Goal: Transaction & Acquisition: Purchase product/service

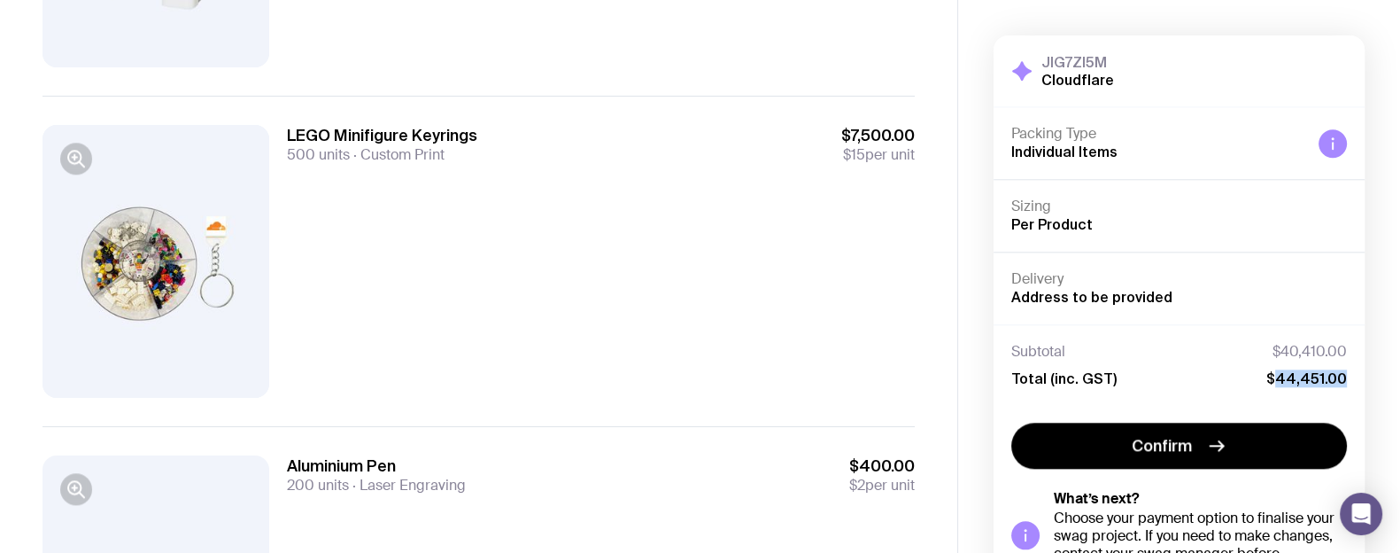
scroll to position [2435, 0]
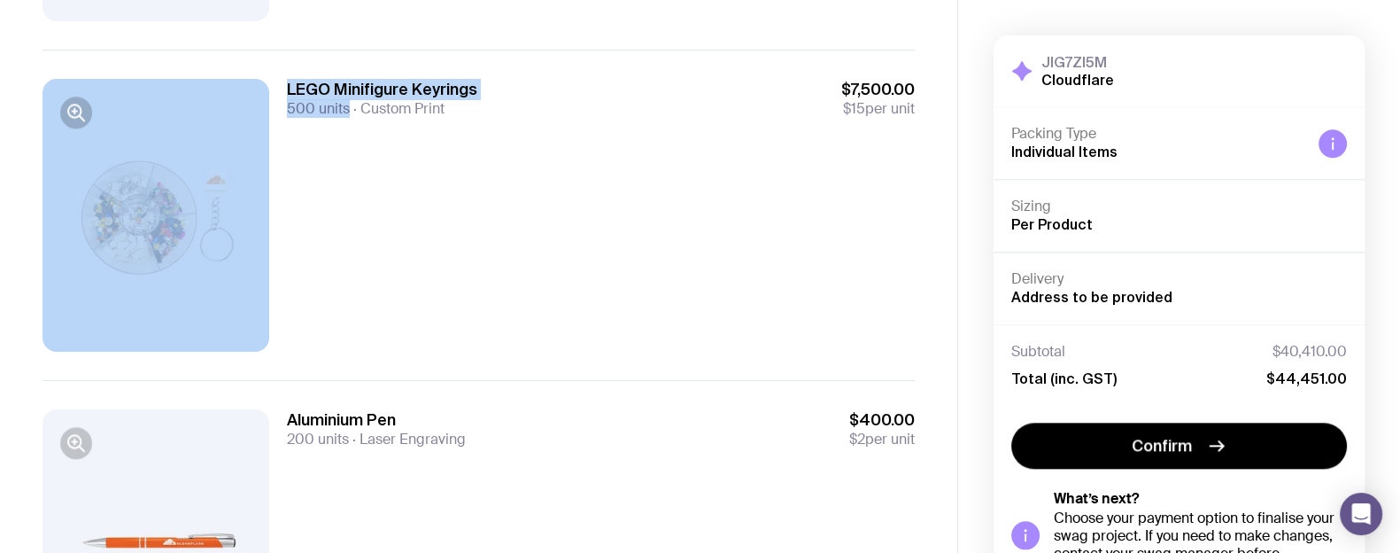
drag, startPoint x: 277, startPoint y: 117, endPoint x: 352, endPoint y: 115, distance: 74.4
click at [352, 115] on div "LEGO Minifigure Keyrings 500 units Custom Print $7,500.00 $15 per unit" at bounding box center [479, 214] width 872 height 329
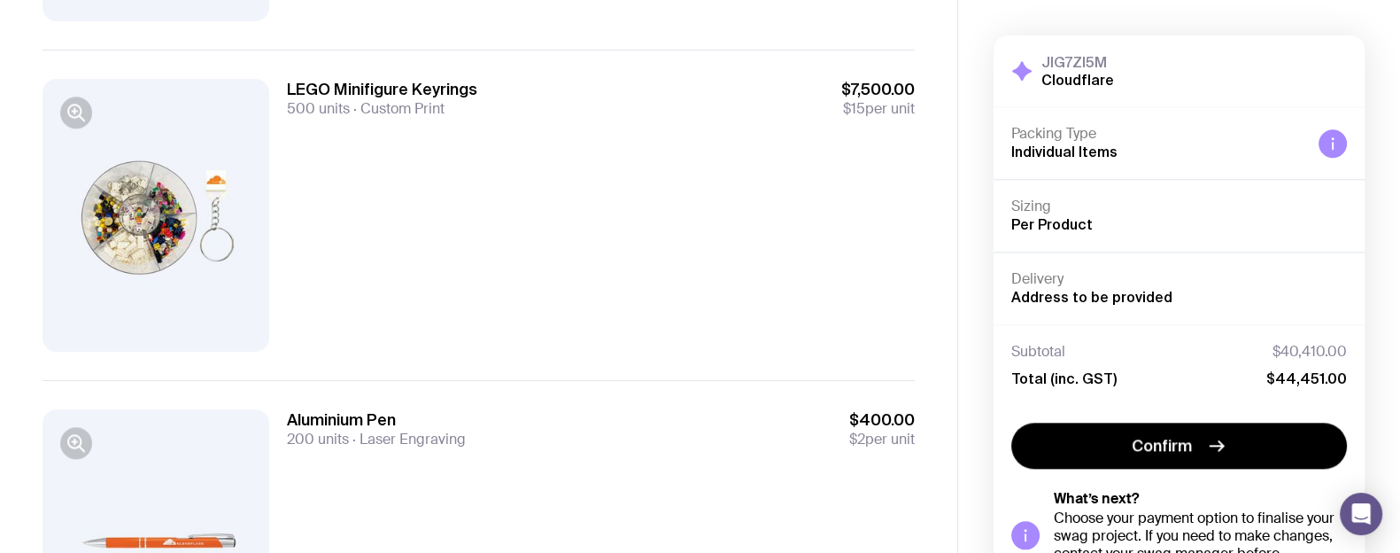
click at [846, 99] on span "$15" at bounding box center [854, 108] width 22 height 19
drag, startPoint x: 848, startPoint y: 97, endPoint x: 824, endPoint y: 67, distance: 38.3
click at [824, 67] on div "LEGO Minifigure Keyrings 500 units Custom Print $7,500.00 $15 per unit" at bounding box center [479, 214] width 872 height 329
click at [842, 200] on div "LEGO Minifigure Keyrings 500 units Custom Print $7,500.00 $15 per unit" at bounding box center [601, 215] width 628 height 272
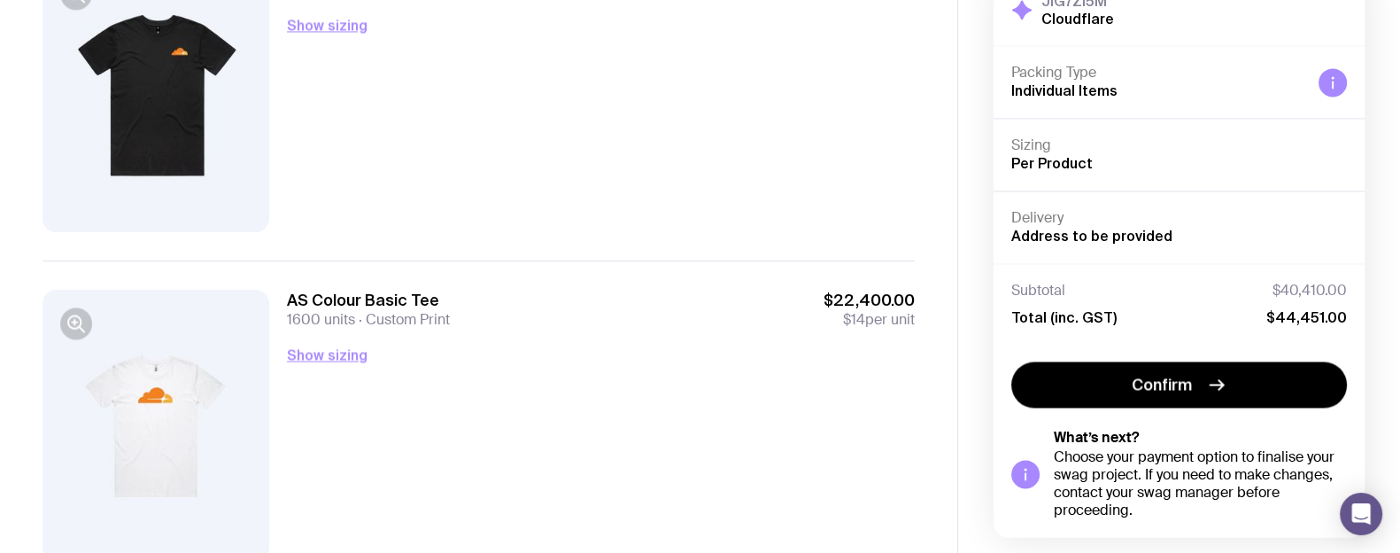
scroll to position [3613, 0]
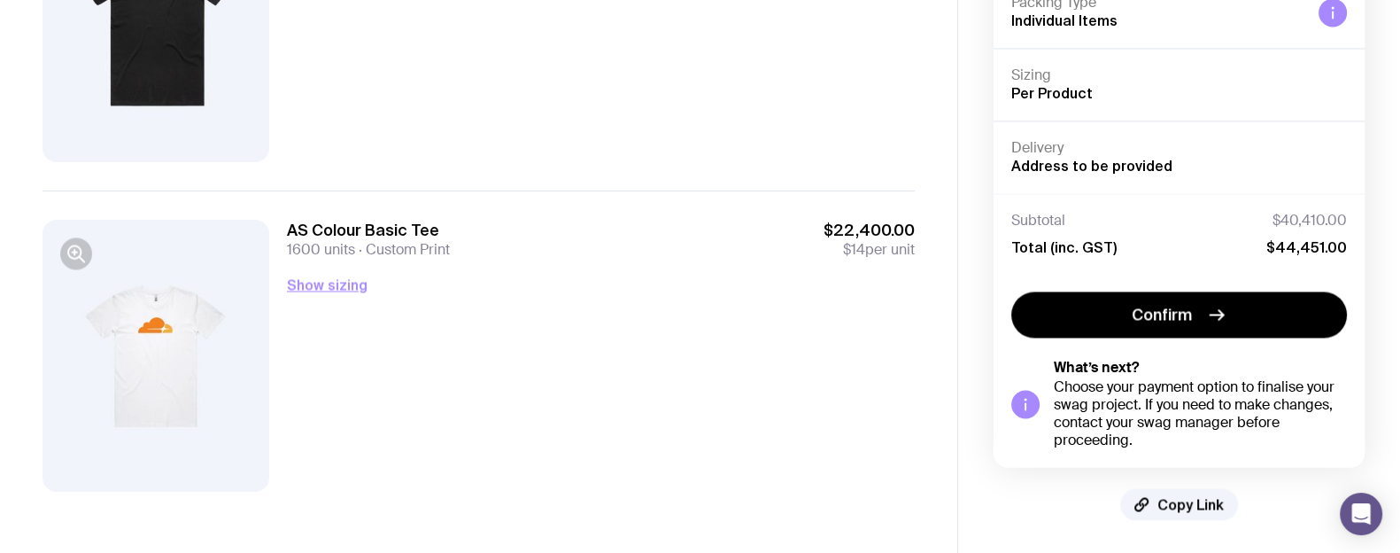
drag, startPoint x: 847, startPoint y: 250, endPoint x: 765, endPoint y: 245, distance: 81.6
drag, startPoint x: 584, startPoint y: 236, endPoint x: 595, endPoint y: 233, distance: 11.2
click at [590, 235] on div "AS Colour Basic Tee 1600 units Custom Print $22,400.00 $14 per unit" at bounding box center [601, 239] width 628 height 39
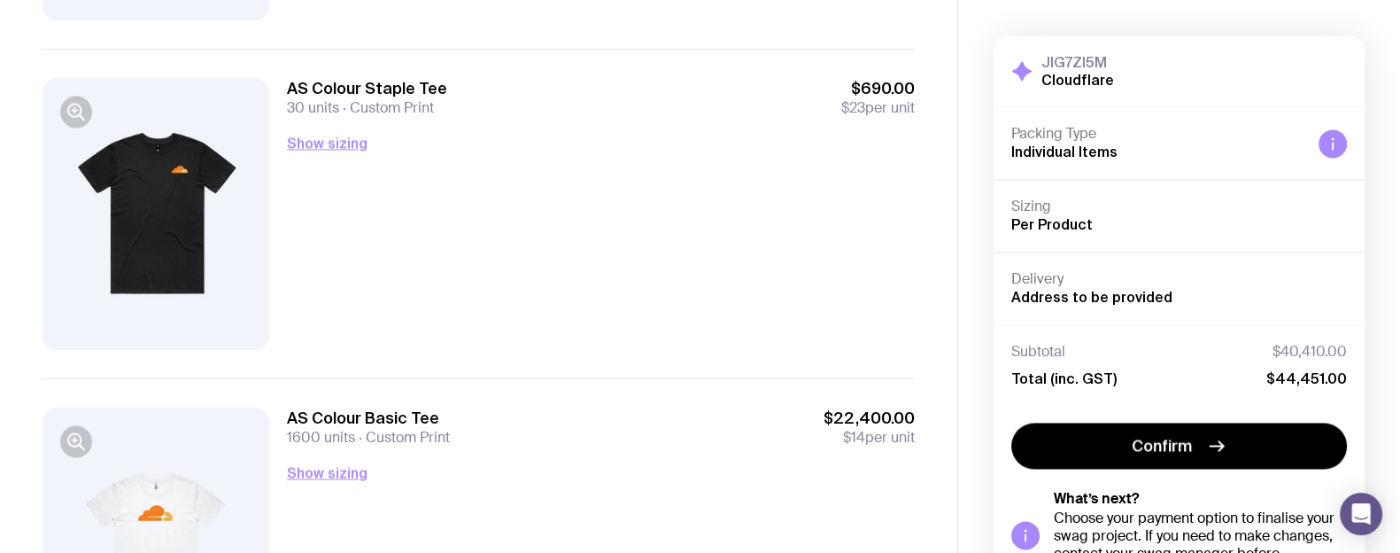
scroll to position [3392, 0]
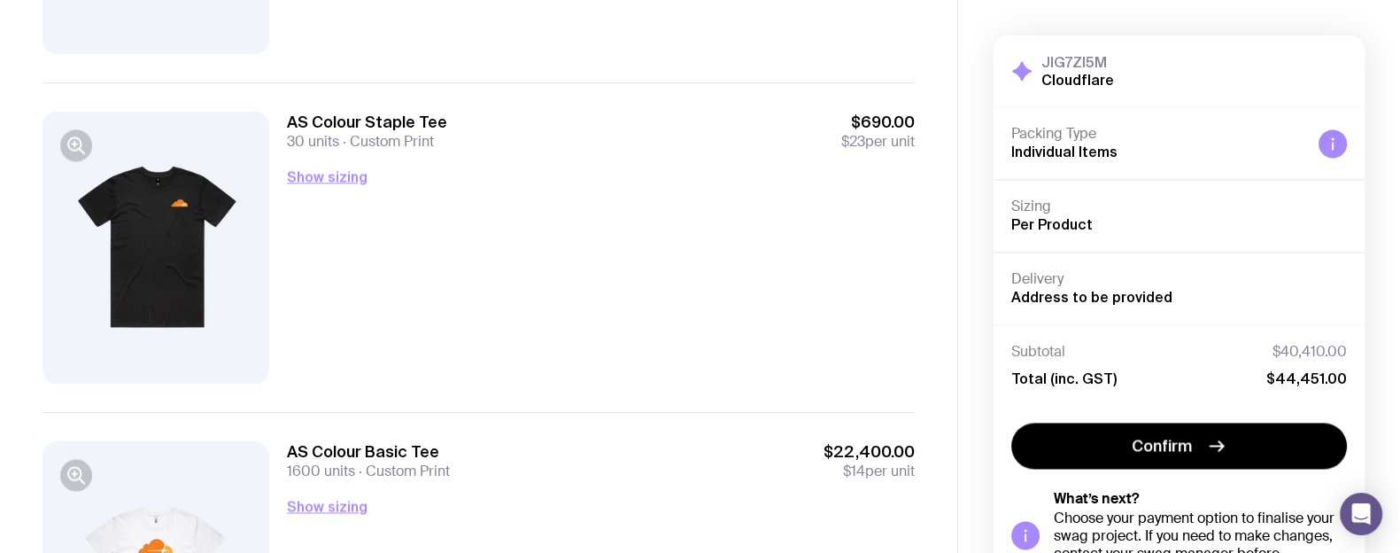
drag, startPoint x: 309, startPoint y: 104, endPoint x: 280, endPoint y: 102, distance: 29.3
click at [307, 103] on div "AS Colour Staple Tee 30 units Custom Print $690.00 $23 per unit Show sizing Men…" at bounding box center [479, 246] width 872 height 329
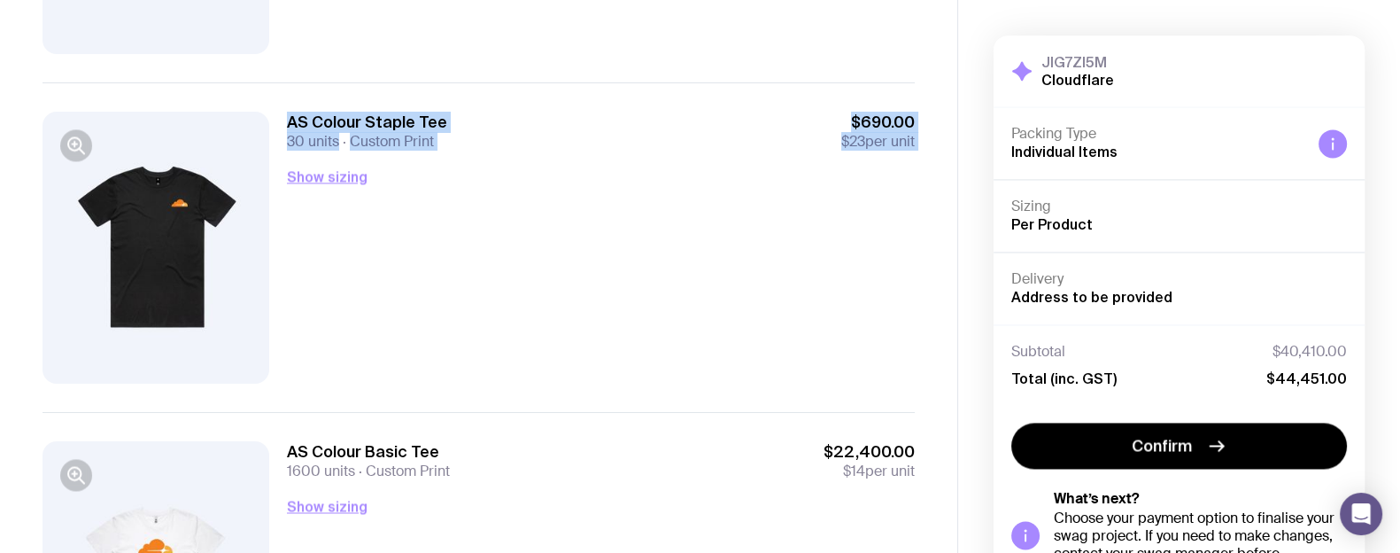
drag, startPoint x: 297, startPoint y: 108, endPoint x: 469, endPoint y: 179, distance: 186.7
click at [469, 179] on div "AS Colour Staple Tee 30 units Custom Print $690.00 $23 per unit Show sizing Men…" at bounding box center [479, 246] width 872 height 329
click at [540, 236] on div "AS Colour Staple Tee 30 units Custom Print $690.00 $23 per unit Show sizing Men…" at bounding box center [601, 248] width 628 height 272
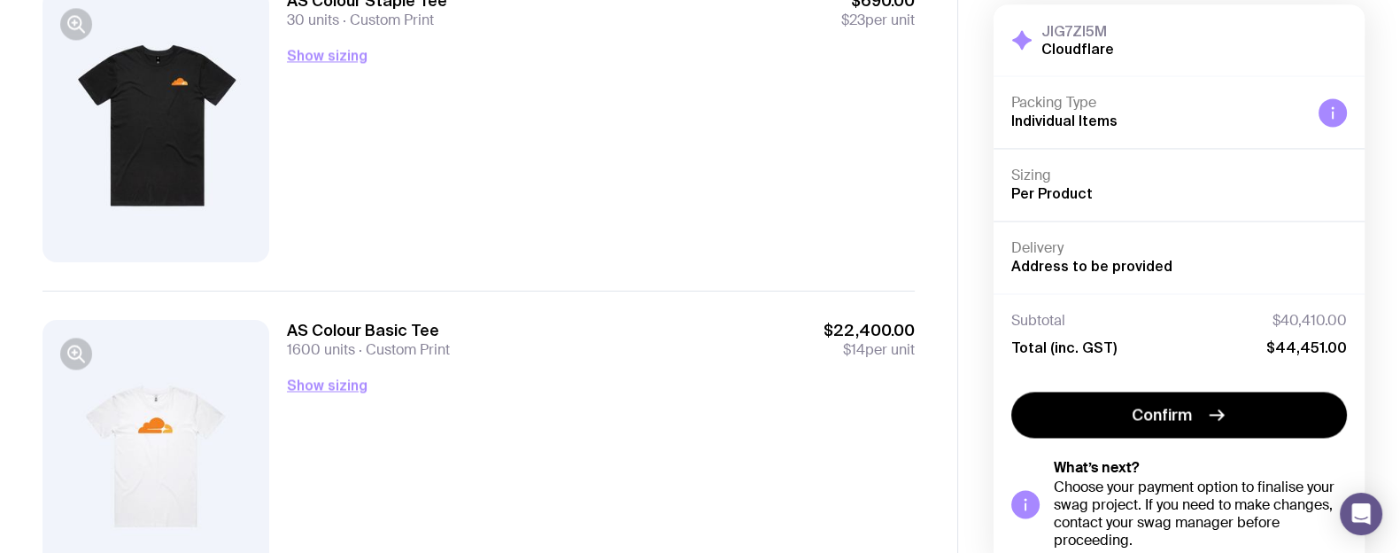
scroll to position [3613, 0]
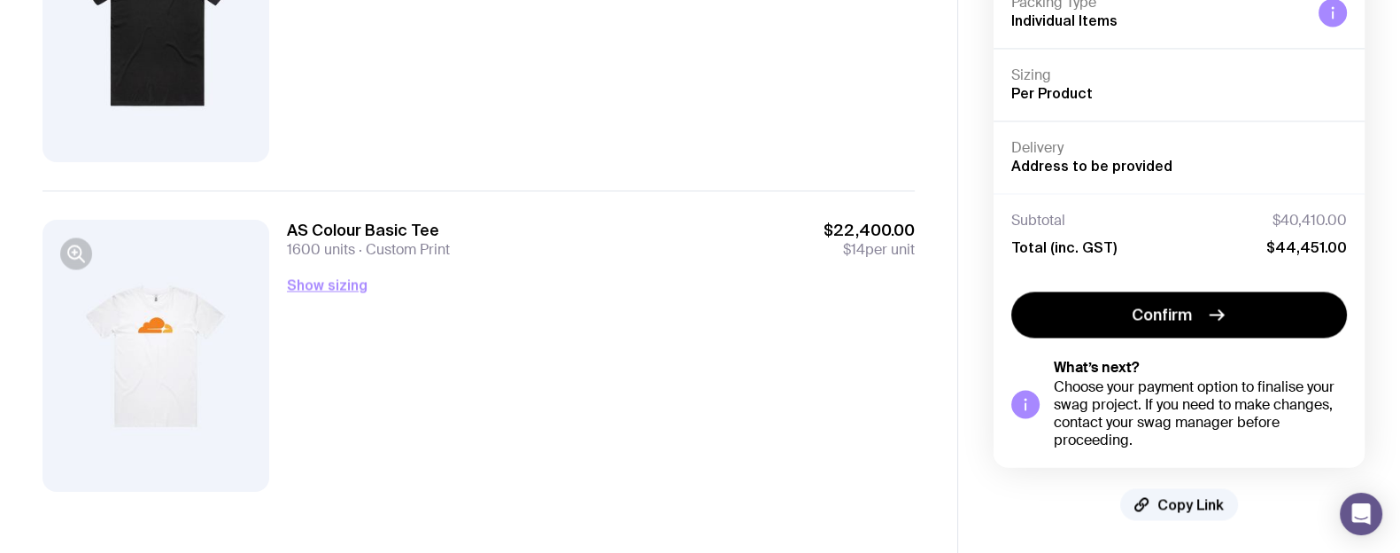
drag, startPoint x: 156, startPoint y: 308, endPoint x: 147, endPoint y: 297, distance: 14.5
click at [156, 307] on div at bounding box center [156, 356] width 227 height 272
click at [82, 266] on div at bounding box center [76, 253] width 32 height 32
click at [80, 254] on icon "button" at bounding box center [74, 251] width 12 height 12
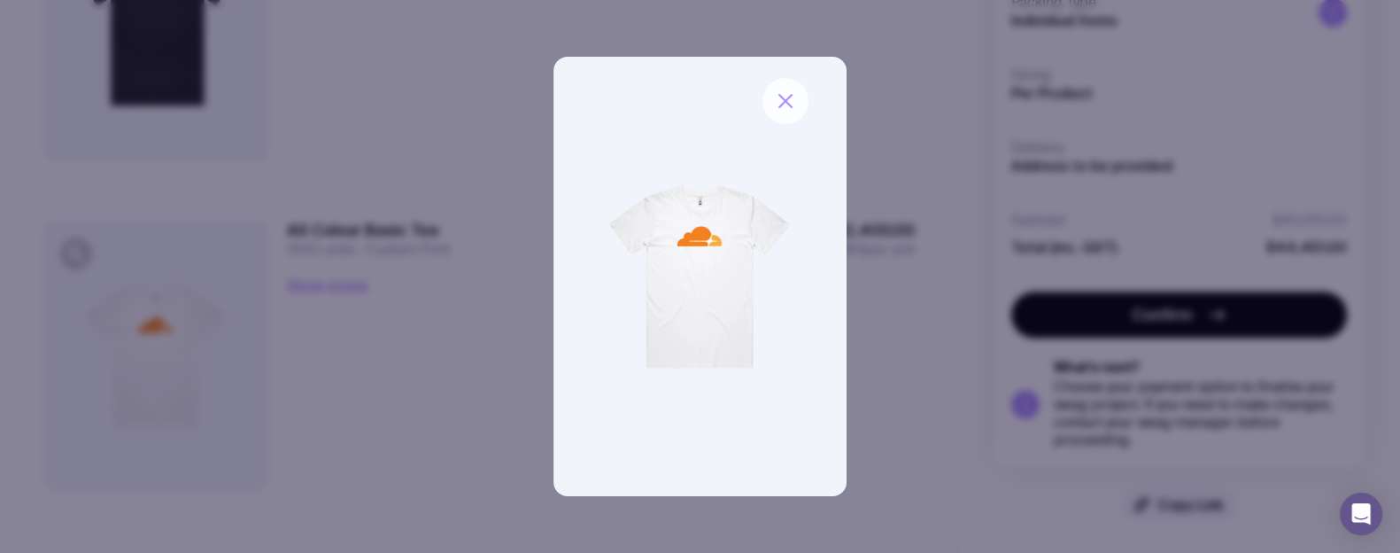
click at [774, 112] on button "button" at bounding box center [785, 101] width 46 height 46
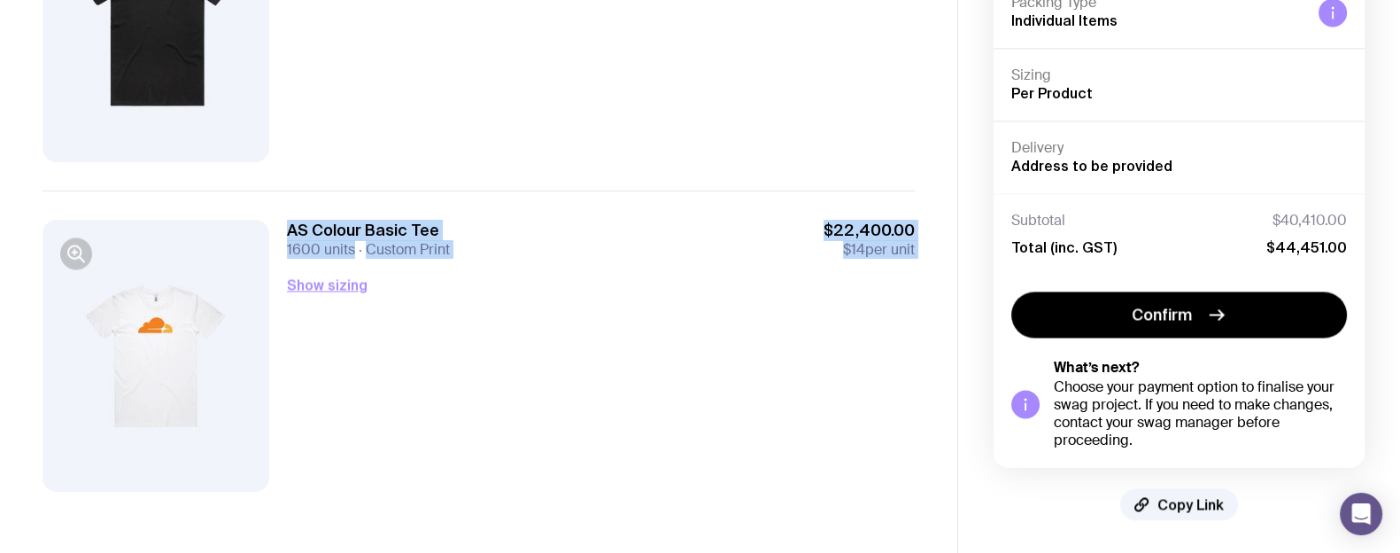
drag, startPoint x: 154, startPoint y: 323, endPoint x: 346, endPoint y: 384, distance: 201.6
click at [344, 383] on div "AS Colour Basic Tee 1600 units Custom Print $22,400.00 $14 per unit Show sizing…" at bounding box center [479, 354] width 872 height 329
click at [461, 389] on div "AS Colour Basic Tee 1600 units Custom Print $22,400.00 $14 per unit Show sizing…" at bounding box center [601, 356] width 628 height 272
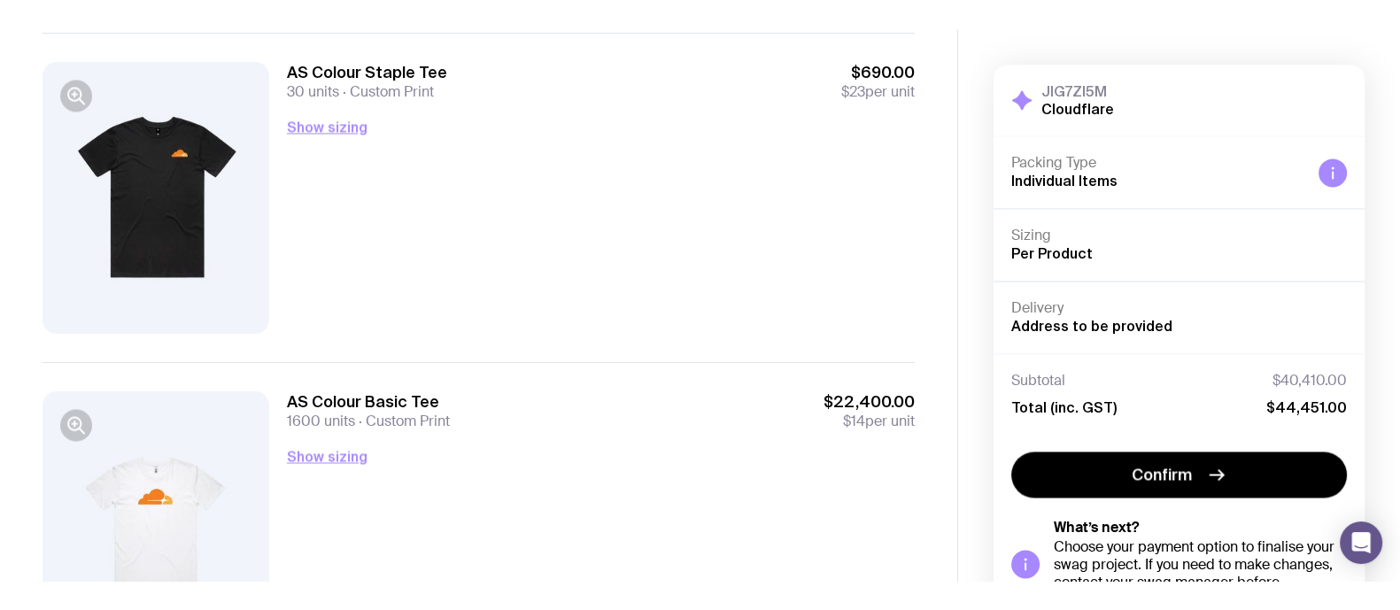
scroll to position [3502, 0]
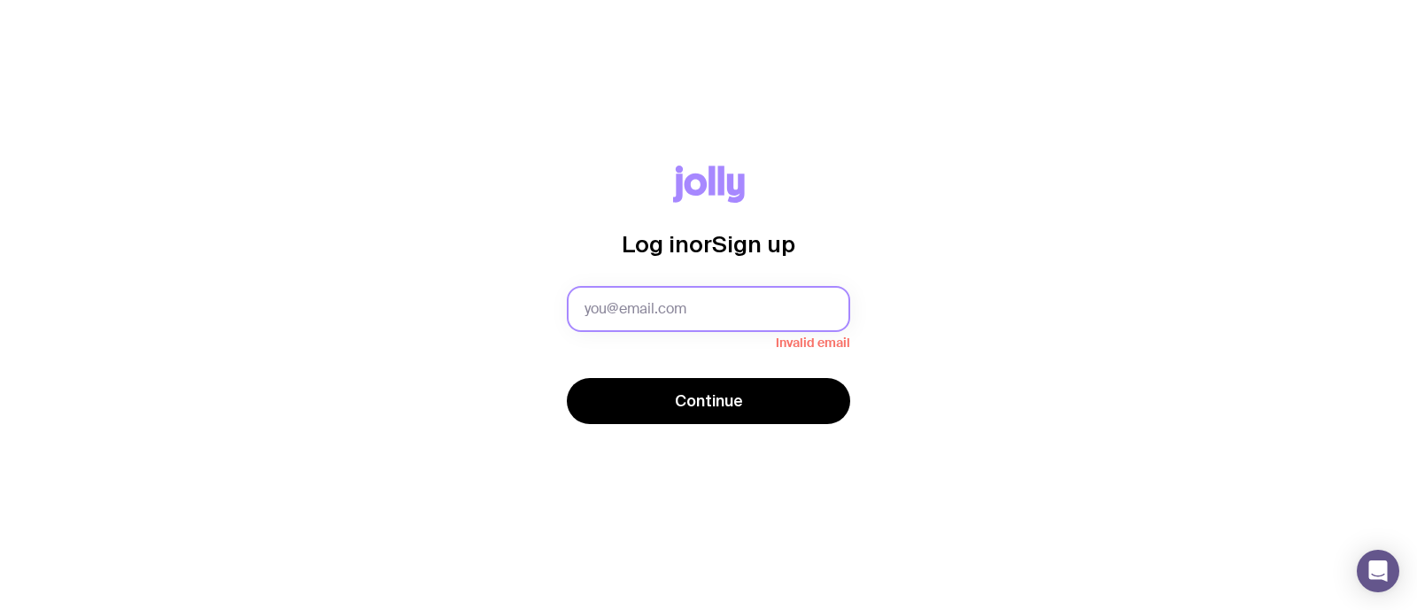
click at [679, 324] on input "text" at bounding box center [708, 309] width 283 height 46
type input "giulia@cloudflare.com"
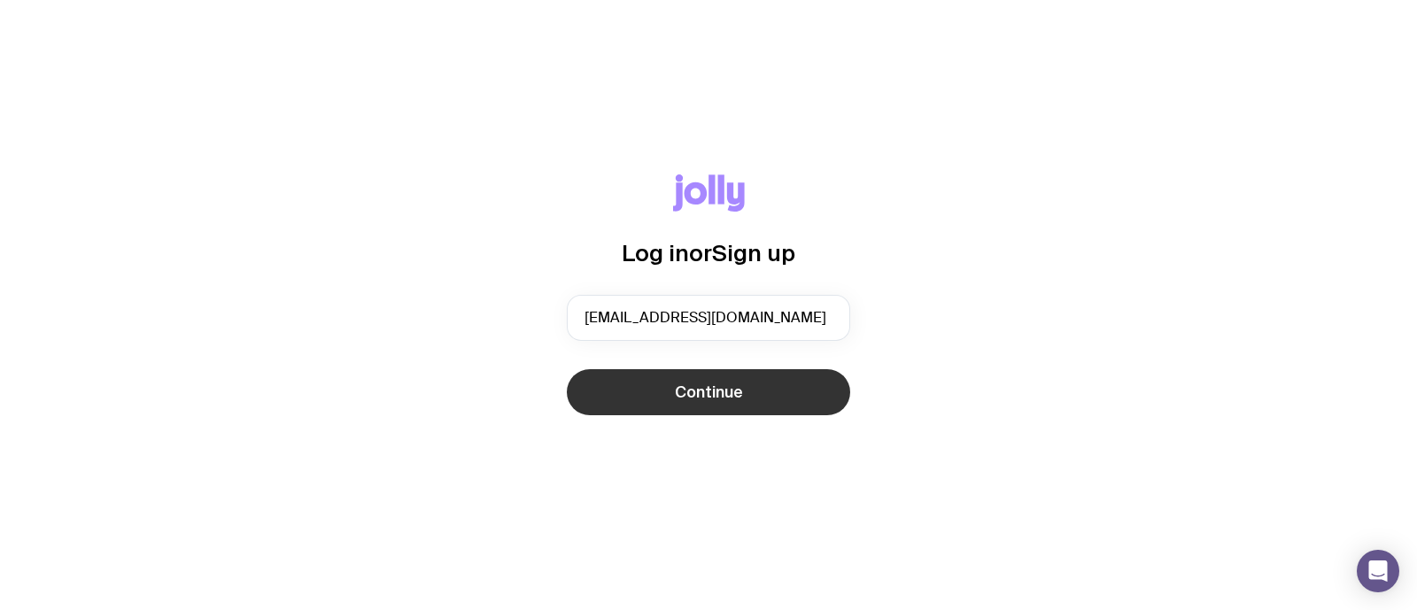
click at [677, 391] on span "Continue" at bounding box center [709, 392] width 68 height 21
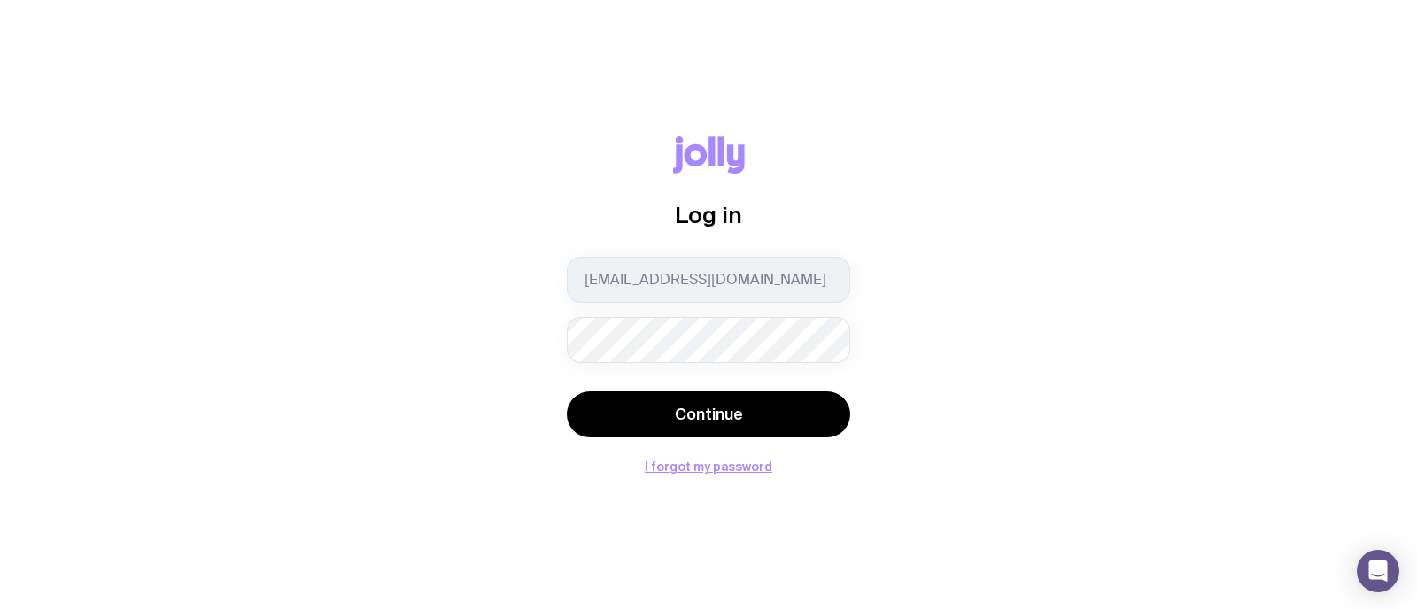
click at [567, 391] on button "Continue" at bounding box center [708, 414] width 283 height 46
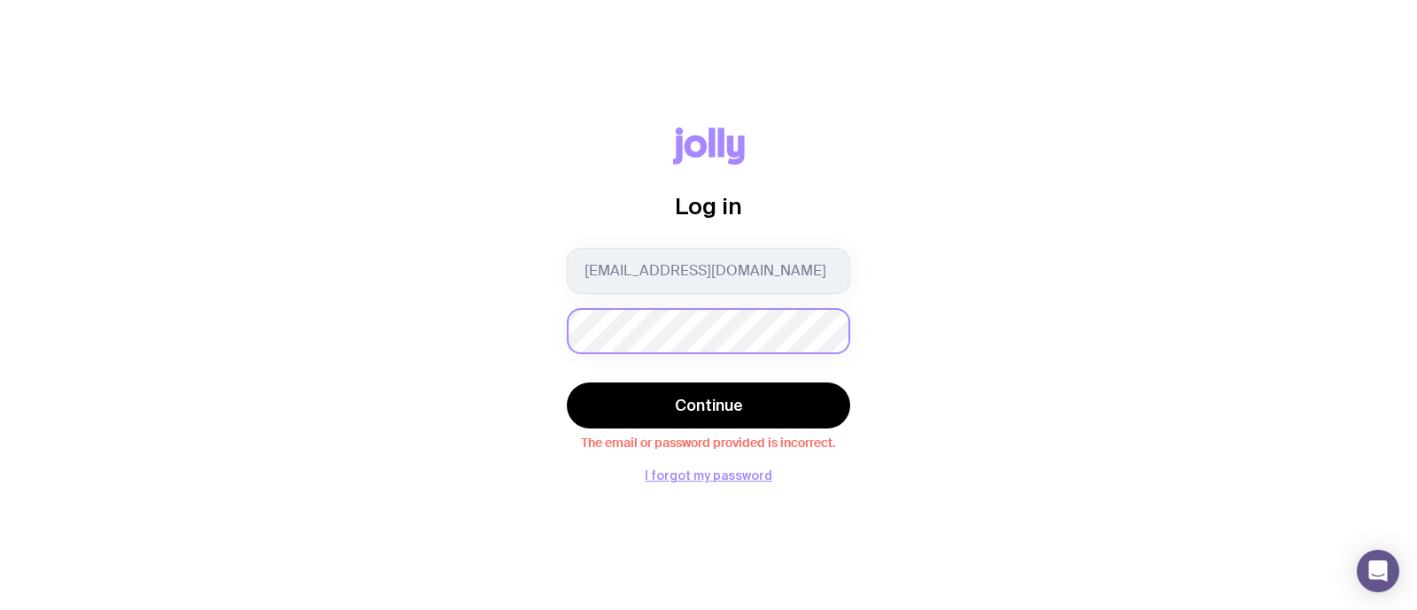
click at [484, 307] on div "Log in giulia@cloudflare.com Continue The email or password provided is incorre…" at bounding box center [709, 305] width 1332 height 355
click at [567, 383] on button "Continue" at bounding box center [708, 406] width 283 height 46
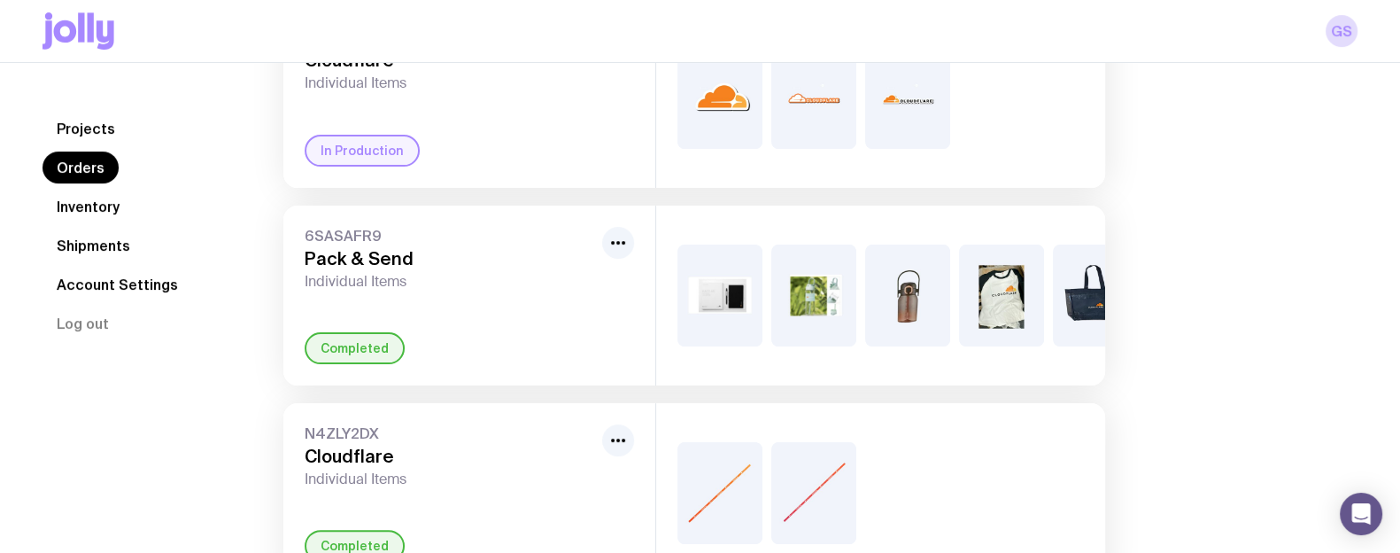
scroll to position [664, 0]
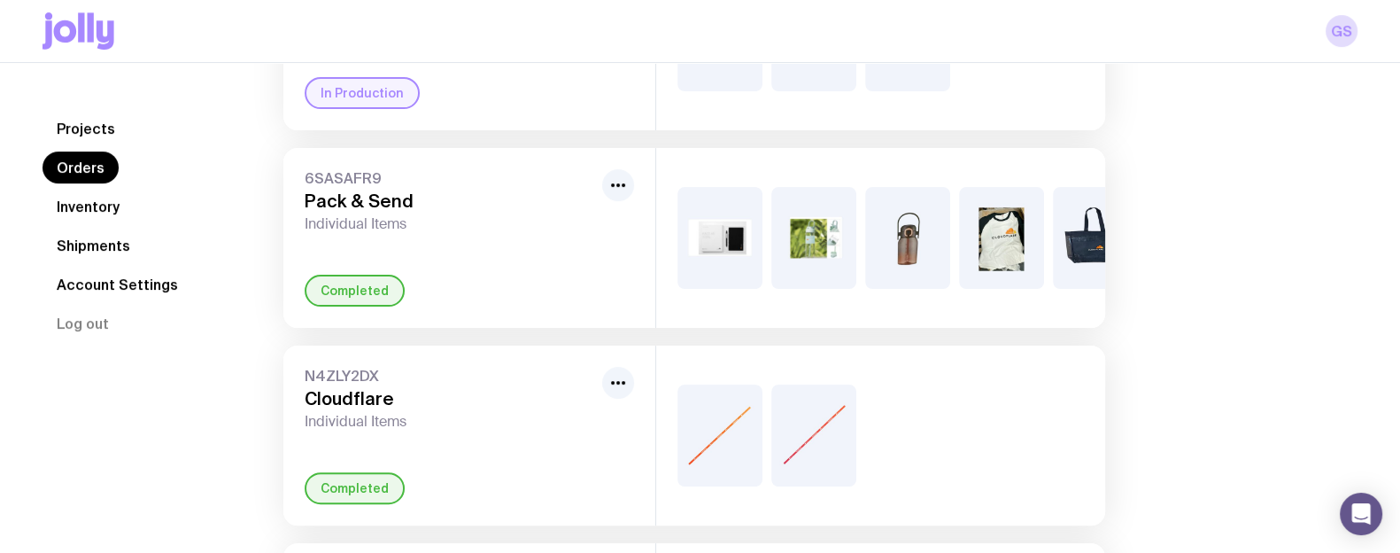
click at [97, 201] on link "Inventory" at bounding box center [88, 206] width 91 height 32
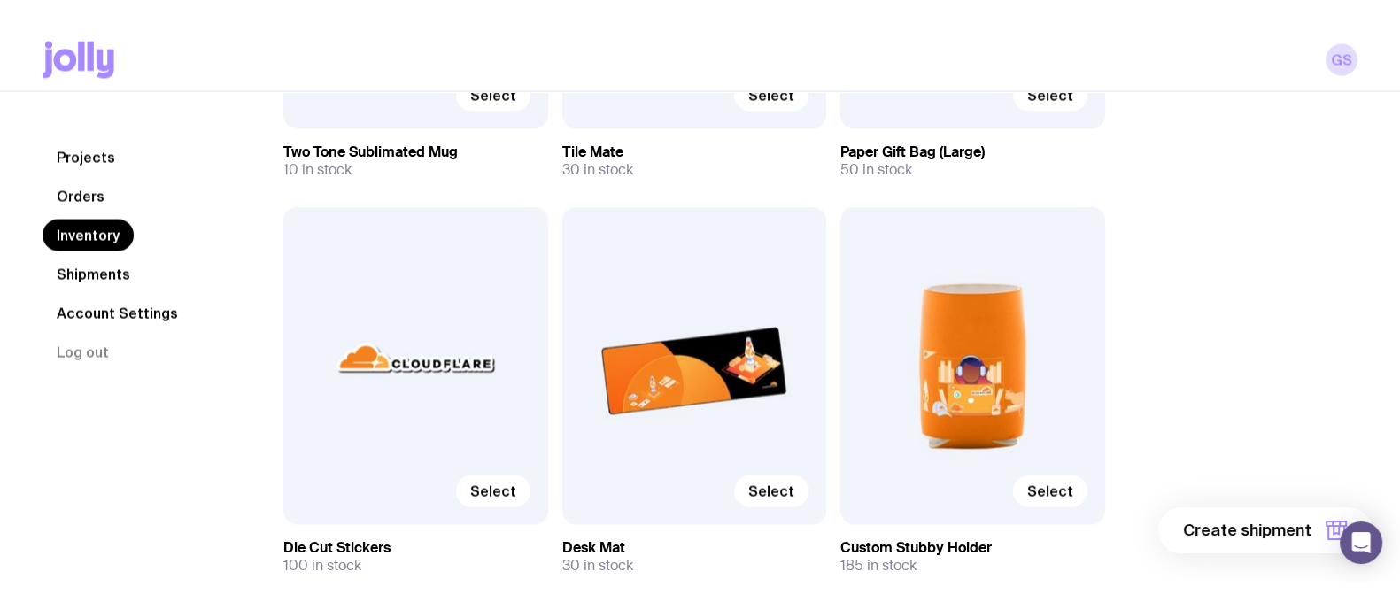
scroll to position [4538, 0]
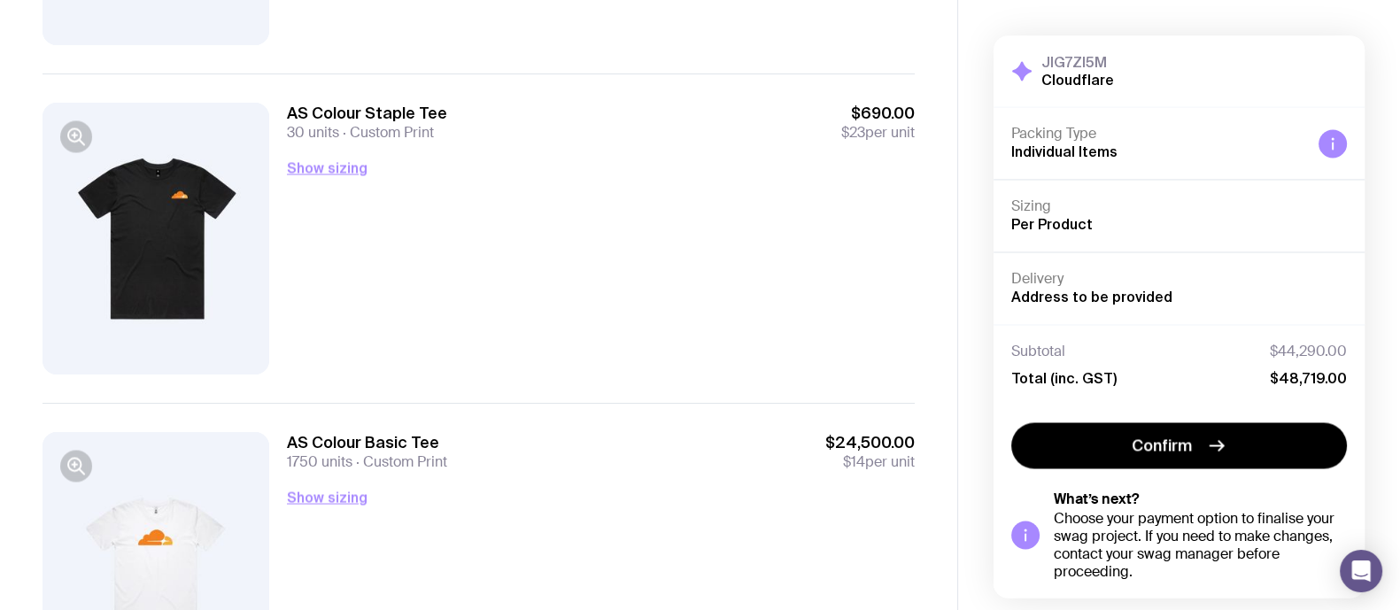
scroll to position [3759, 0]
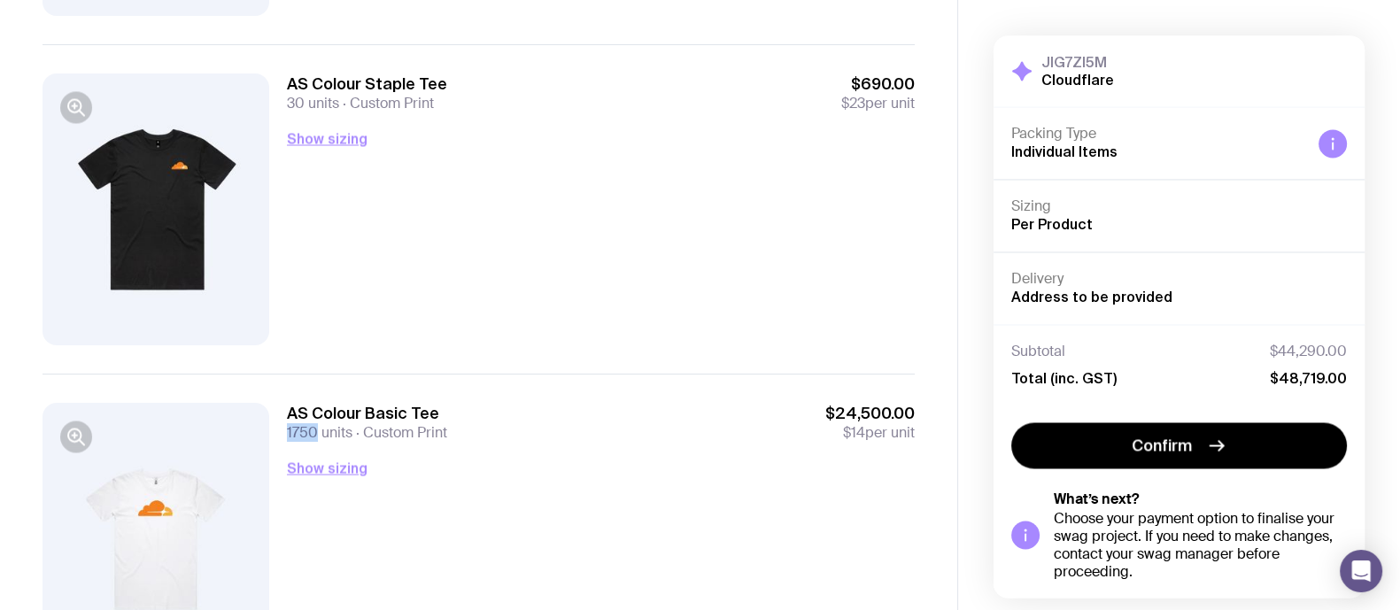
drag, startPoint x: 288, startPoint y: 433, endPoint x: 317, endPoint y: 432, distance: 29.2
click at [317, 432] on span "1750 units" at bounding box center [320, 432] width 66 height 19
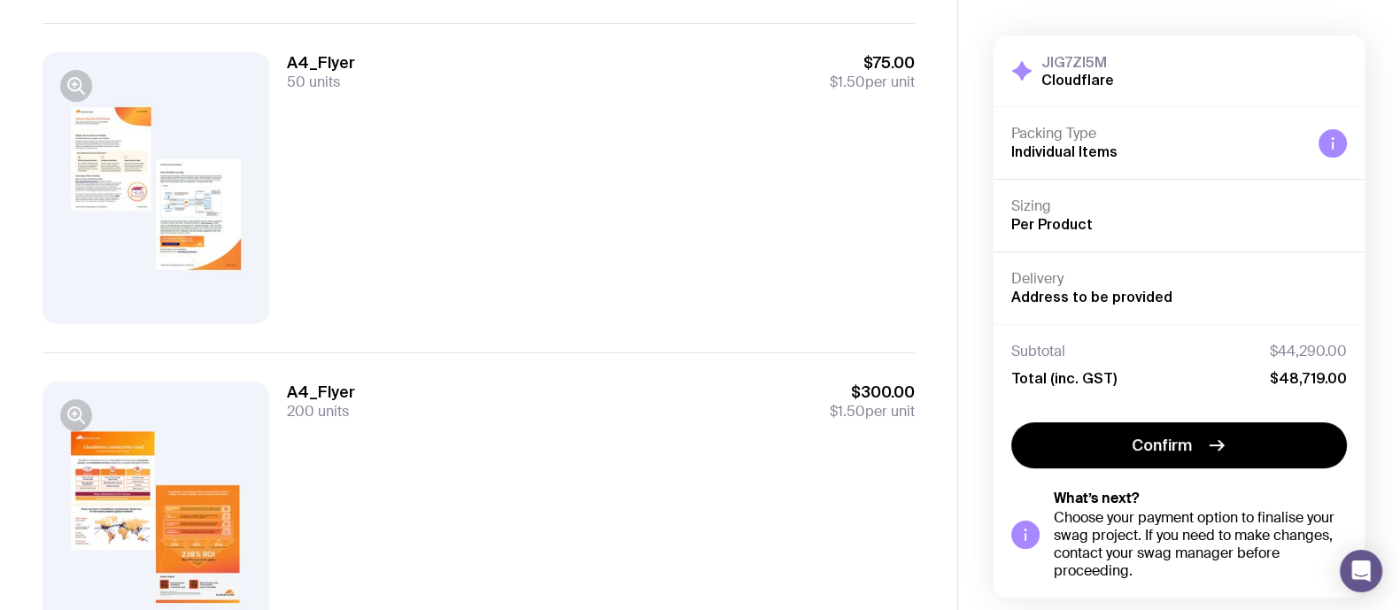
scroll to position [0, 0]
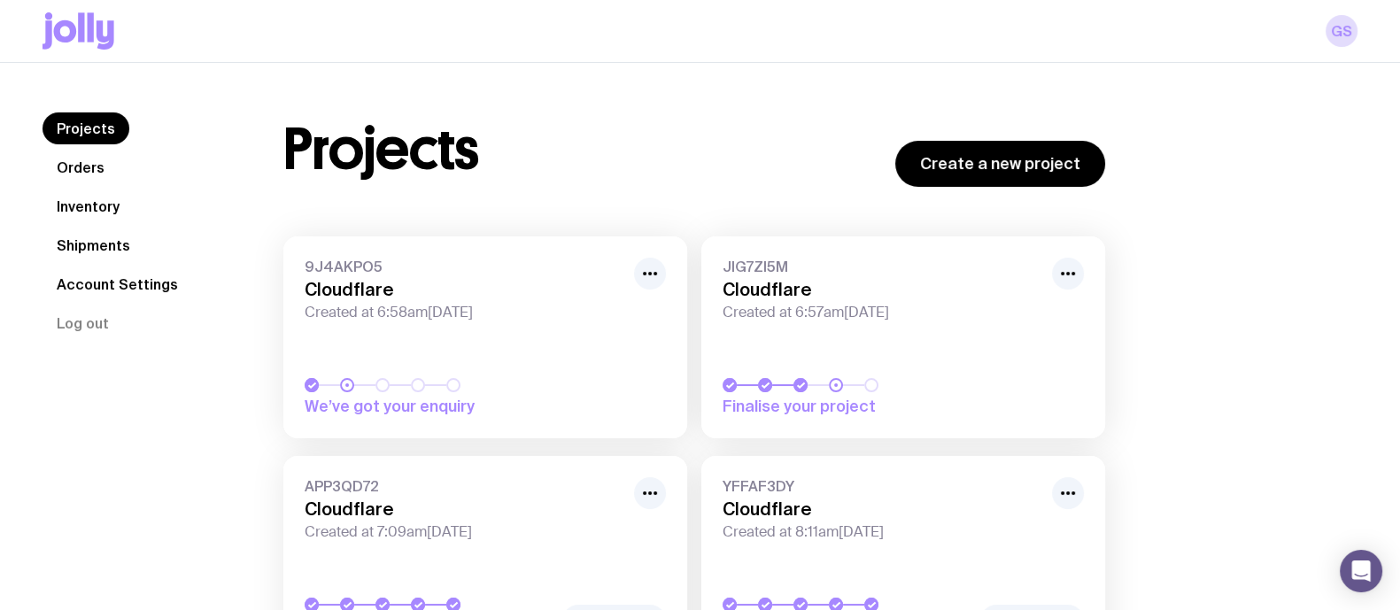
click at [493, 298] on h3 "Cloudflare" at bounding box center [464, 289] width 319 height 21
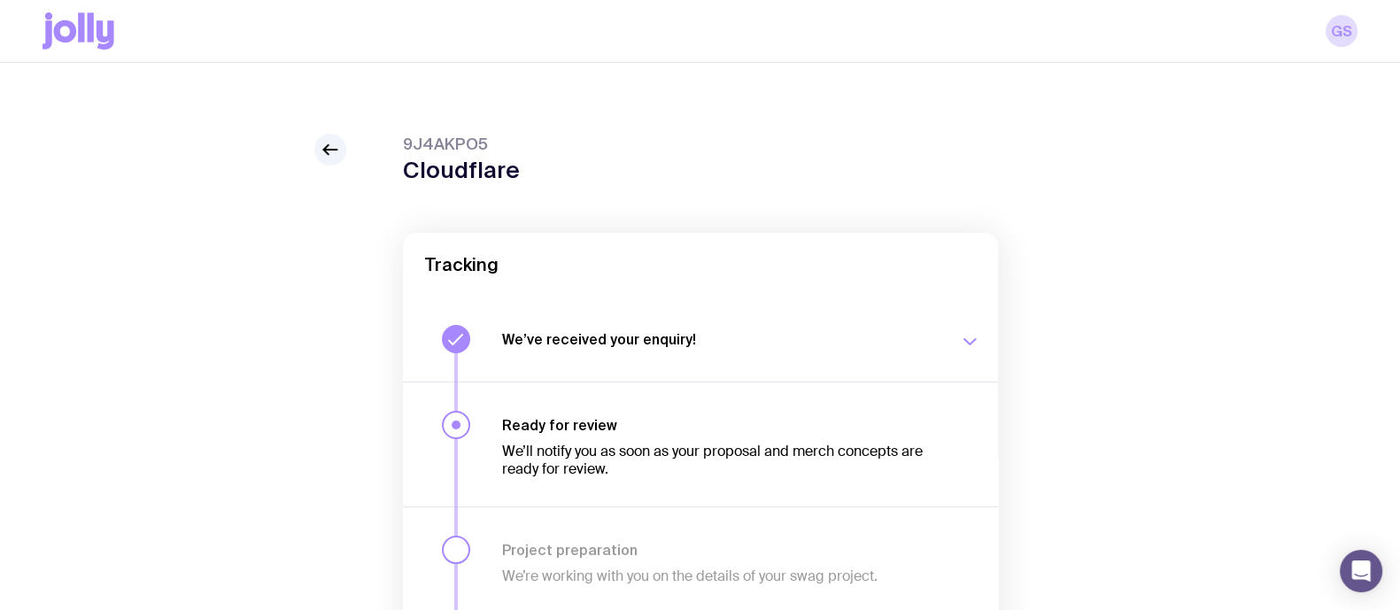
click at [530, 422] on h3 "Ready for review" at bounding box center [720, 425] width 436 height 18
click at [80, 45] on icon at bounding box center [79, 30] width 72 height 37
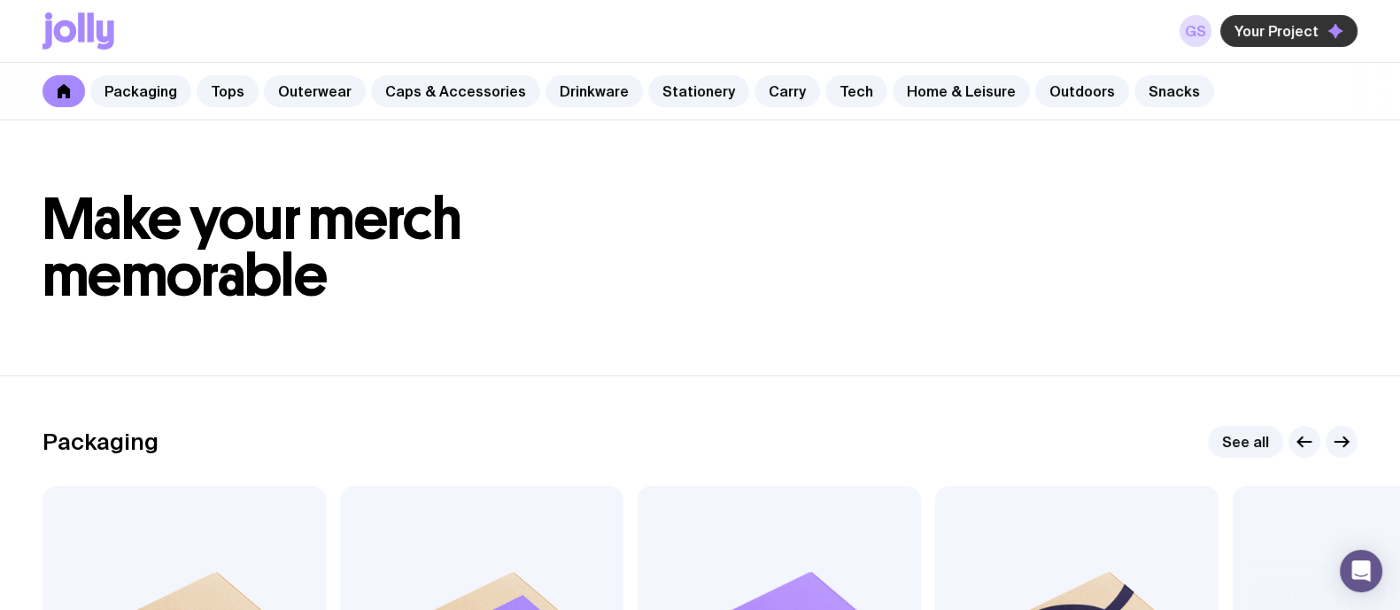
click at [1251, 35] on span "Your Project" at bounding box center [1276, 31] width 84 height 18
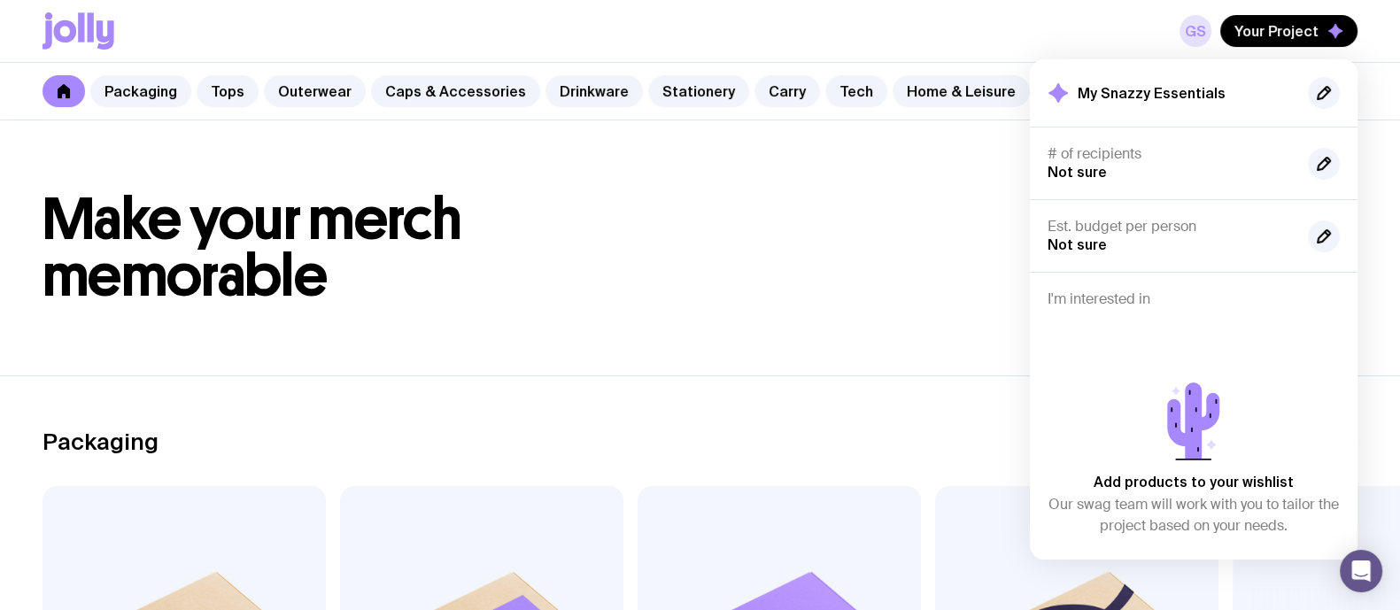
click at [1206, 33] on link "GS" at bounding box center [1196, 31] width 32 height 32
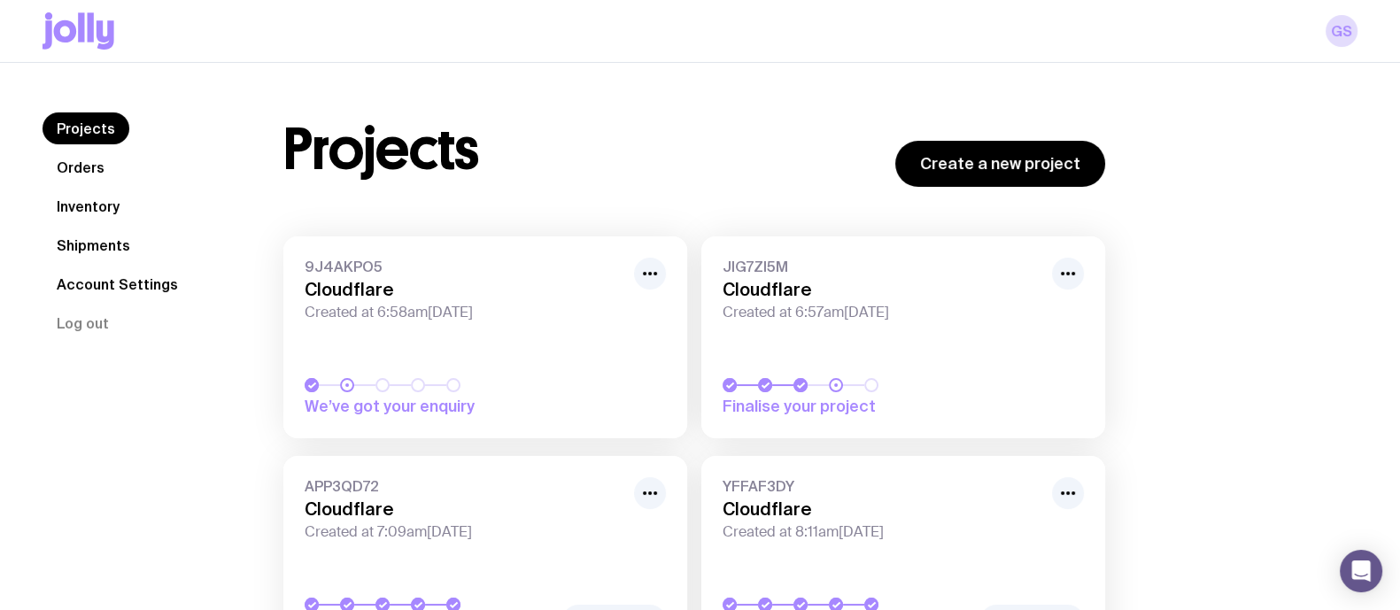
click at [97, 170] on link "Orders" at bounding box center [81, 167] width 76 height 32
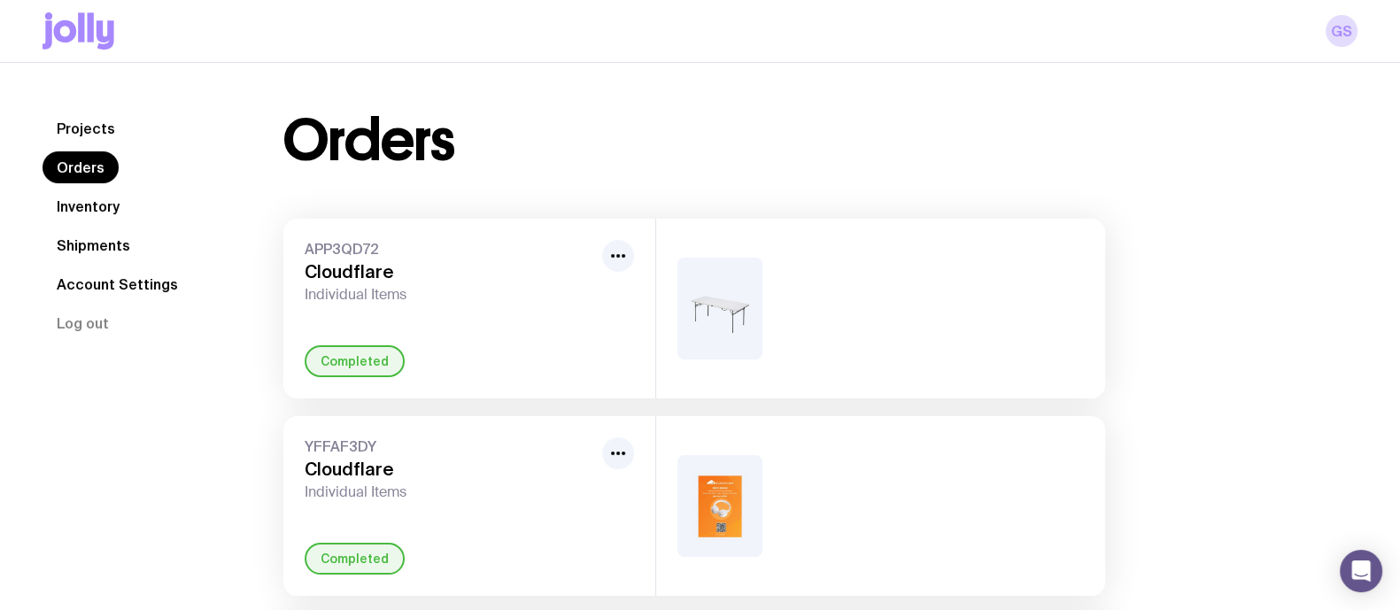
click at [93, 200] on link "Inventory" at bounding box center [88, 206] width 91 height 32
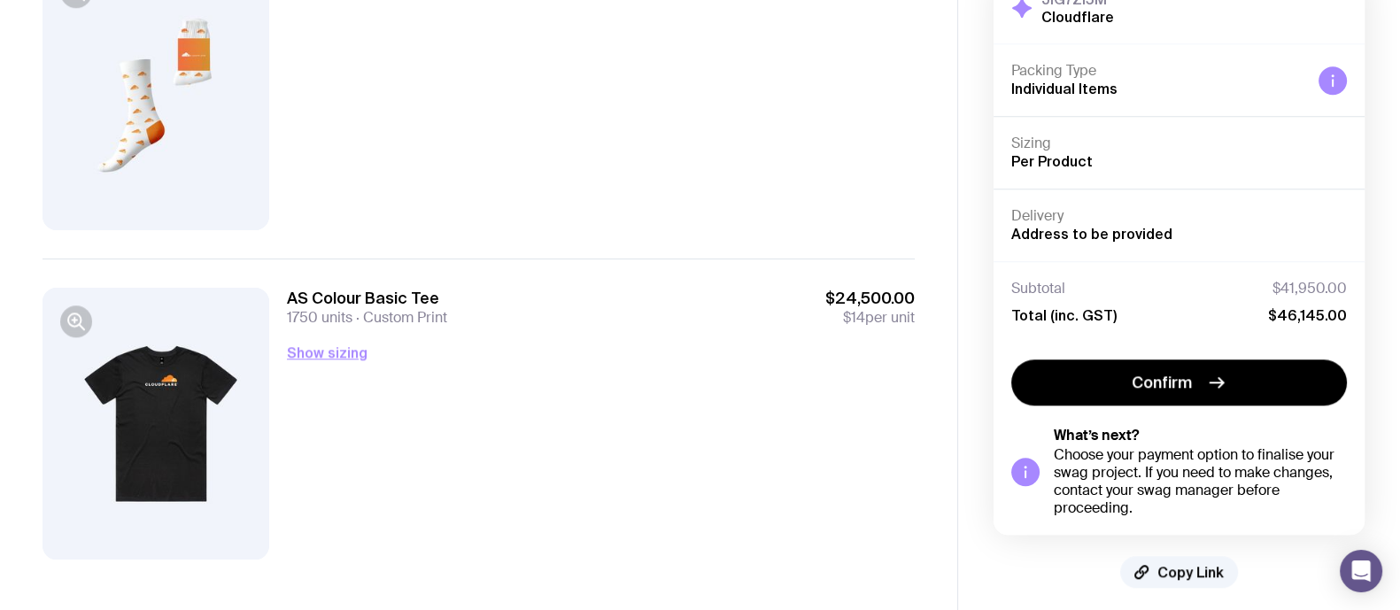
scroll to position [1908, 0]
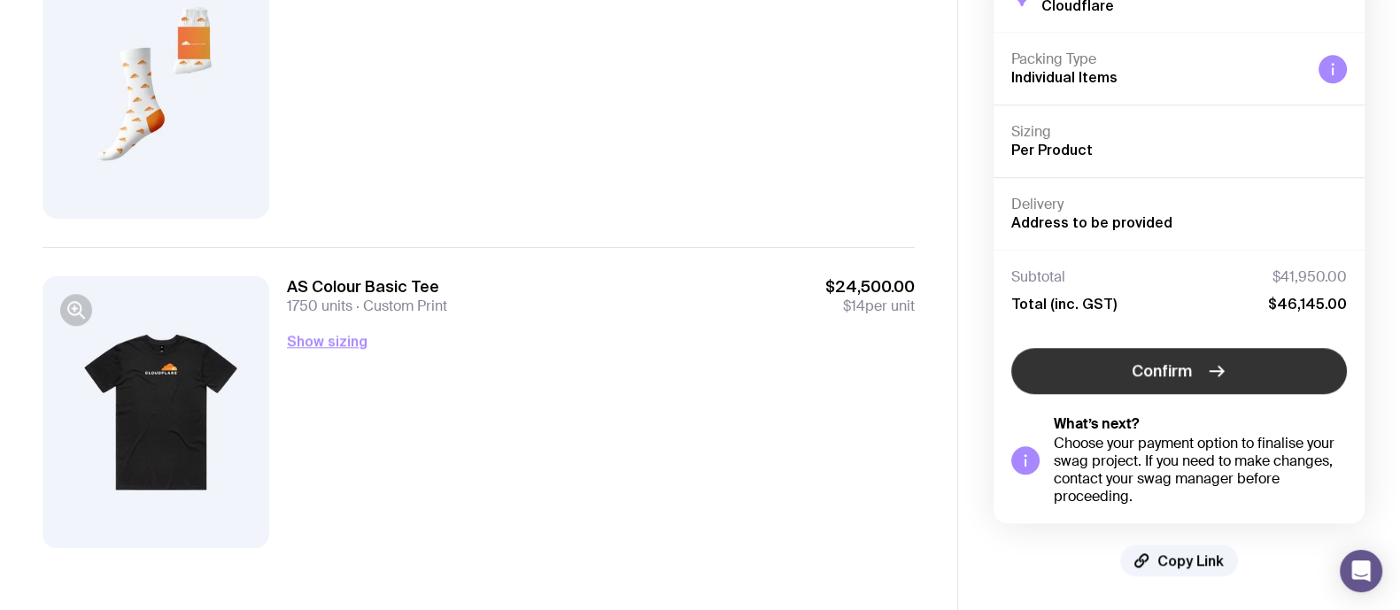
click at [1151, 369] on span "Confirm" at bounding box center [1162, 370] width 60 height 21
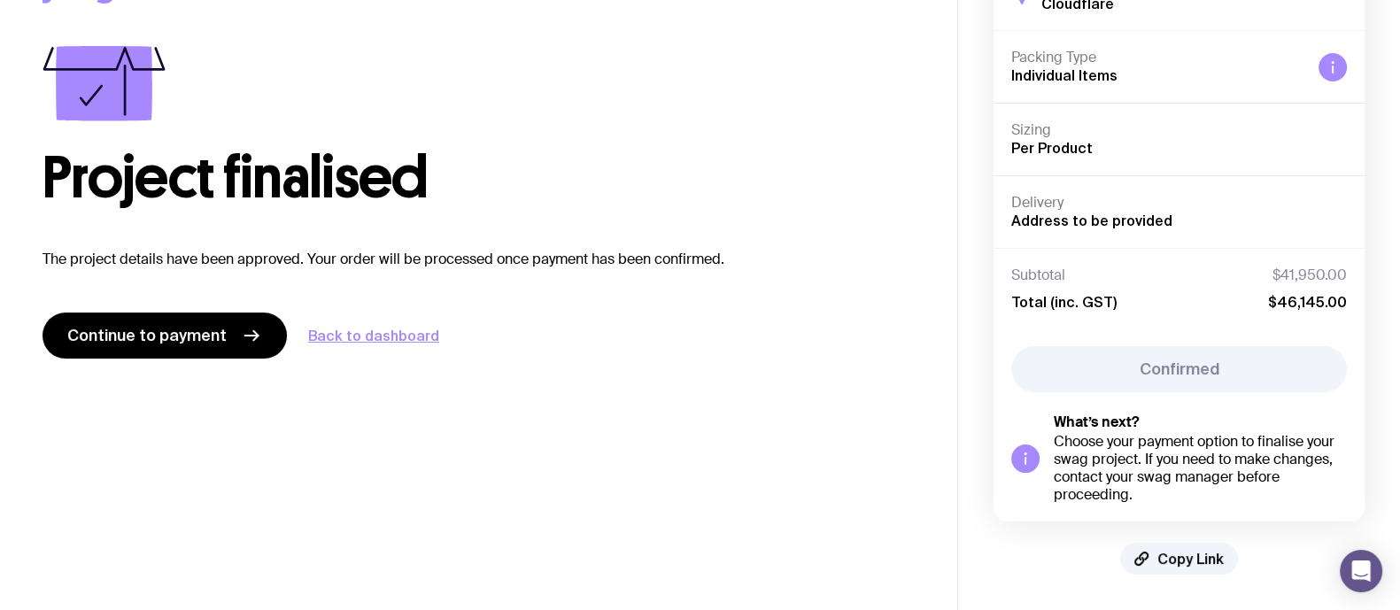
scroll to position [75, 0]
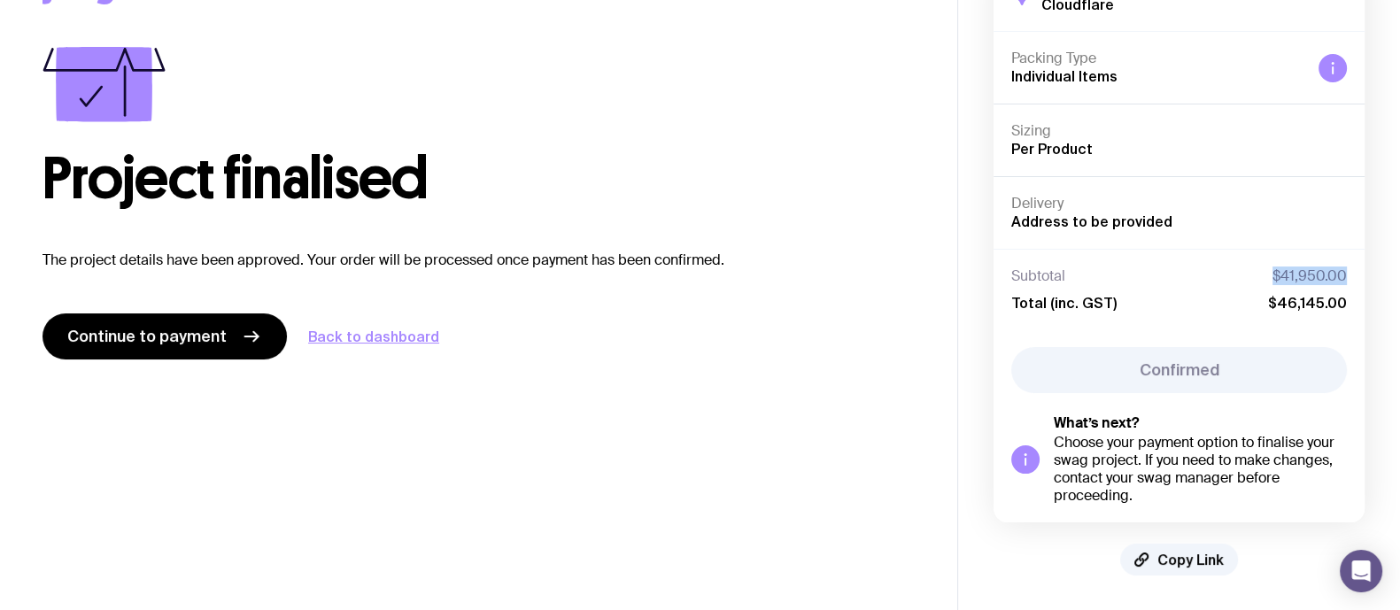
drag, startPoint x: 1257, startPoint y: 271, endPoint x: 1343, endPoint y: 278, distance: 86.2
click at [1343, 278] on div "Subtotal $41,950.00" at bounding box center [1179, 276] width 336 height 18
copy span "$41,950.00"
drag, startPoint x: 1274, startPoint y: 311, endPoint x: 1364, endPoint y: 299, distance: 90.2
click at [1364, 299] on div "JIG7ZI5M Cloudflare Hide Details Packing Type Individual Items Sizing Per Produ…" at bounding box center [1179, 268] width 442 height 686
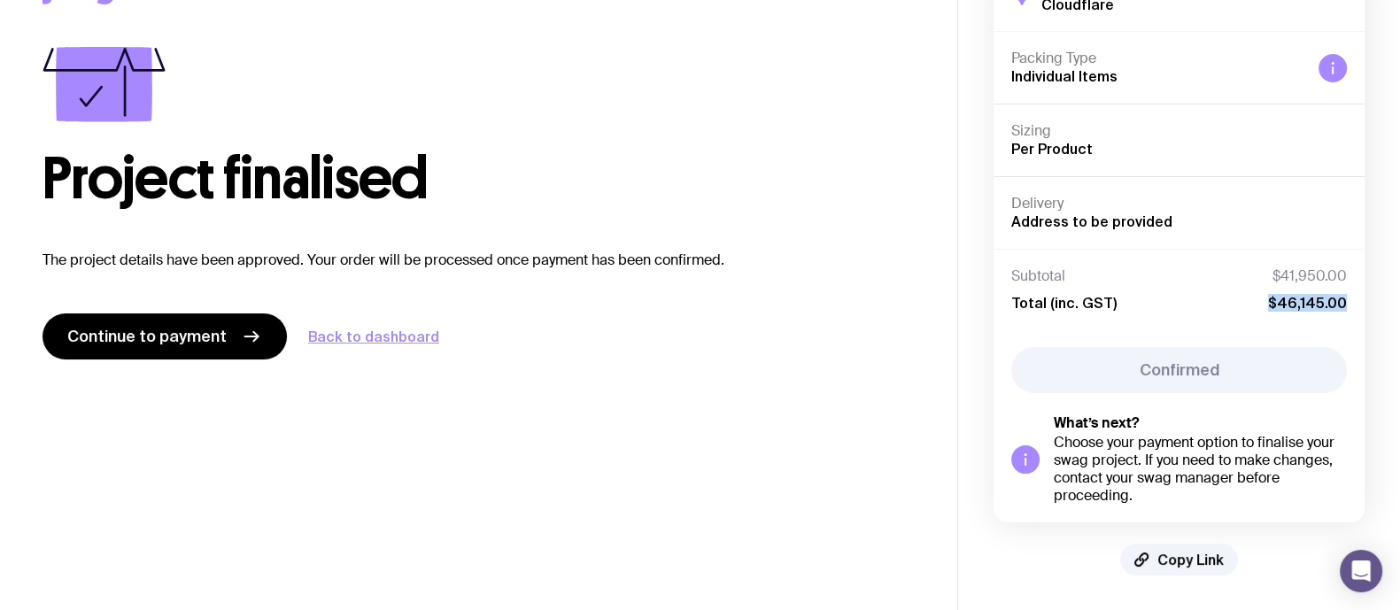
copy span "$46,145.00"
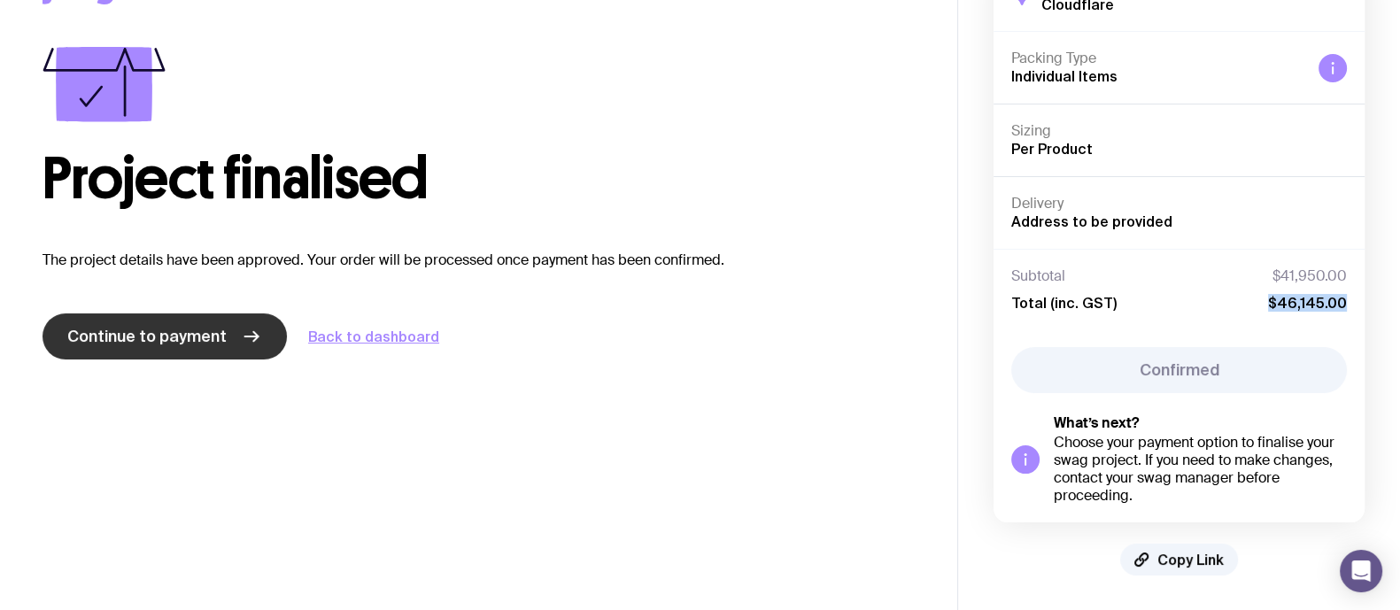
click at [144, 332] on span "Continue to payment" at bounding box center [146, 336] width 159 height 21
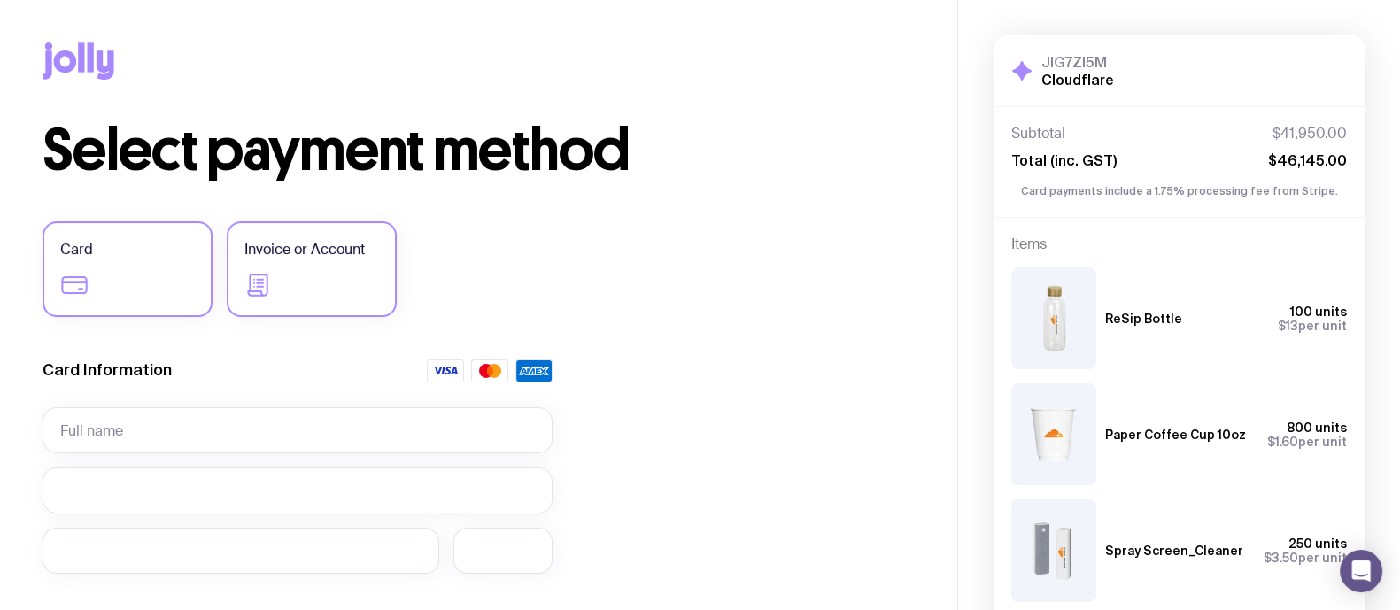
click at [298, 291] on label "Invoice or Account" at bounding box center [312, 269] width 170 height 96
click at [0, 0] on input "Invoice or Account" at bounding box center [0, 0] width 0 height 0
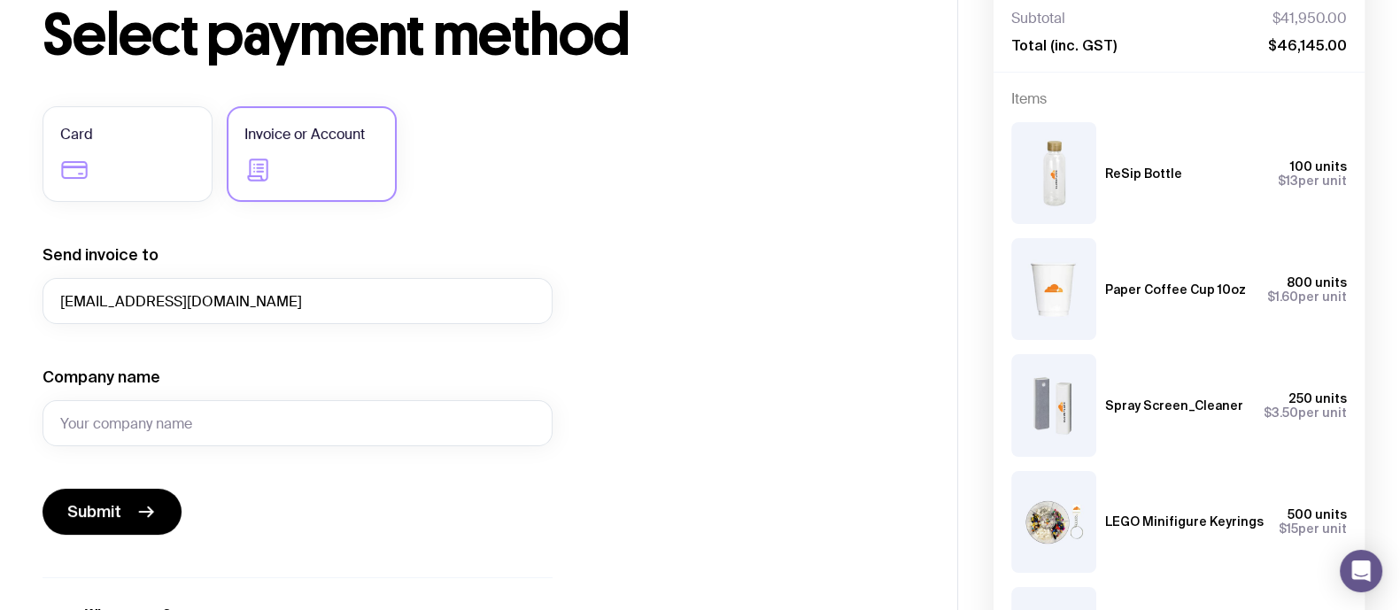
scroll to position [221, 0]
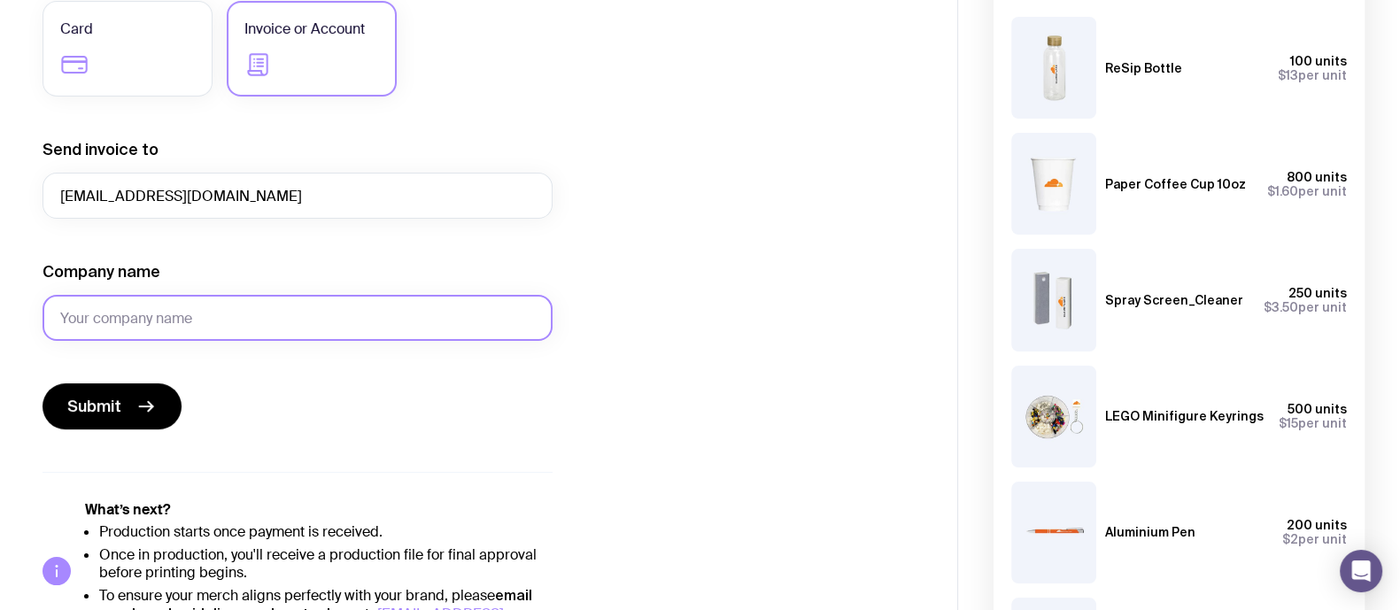
click at [230, 312] on input "Company name" at bounding box center [298, 318] width 510 height 46
type input "Cloudflare"
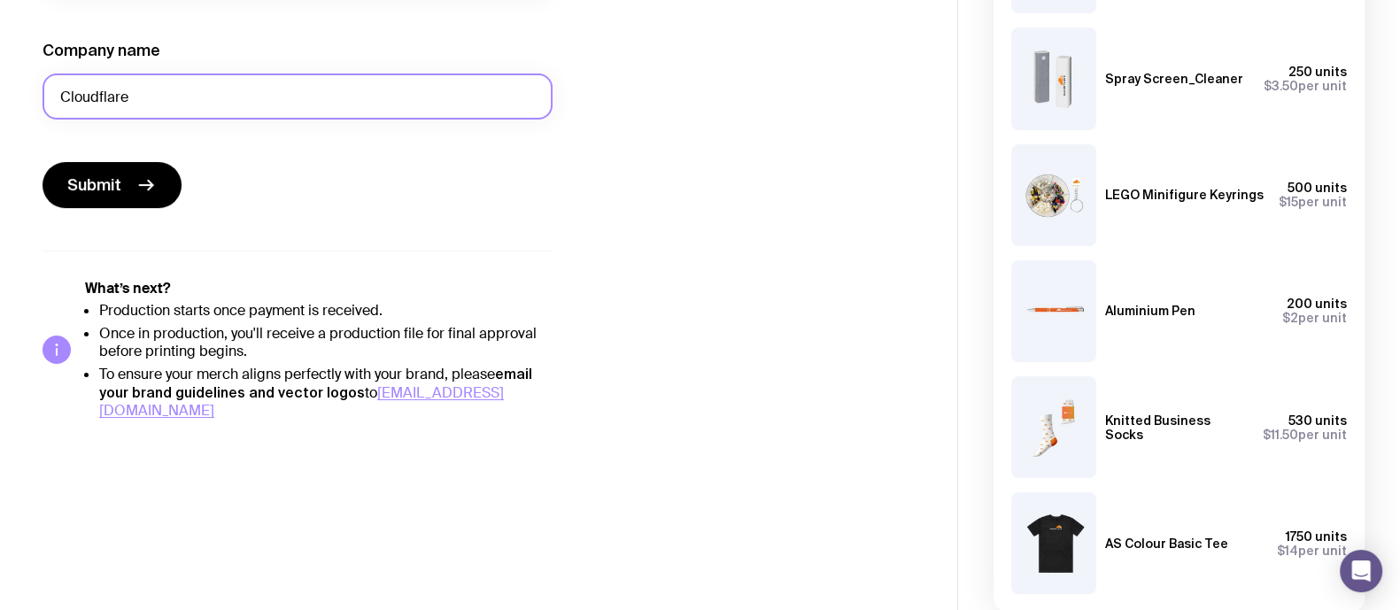
scroll to position [442, 0]
click at [144, 179] on icon "submit" at bounding box center [145, 184] width 21 height 21
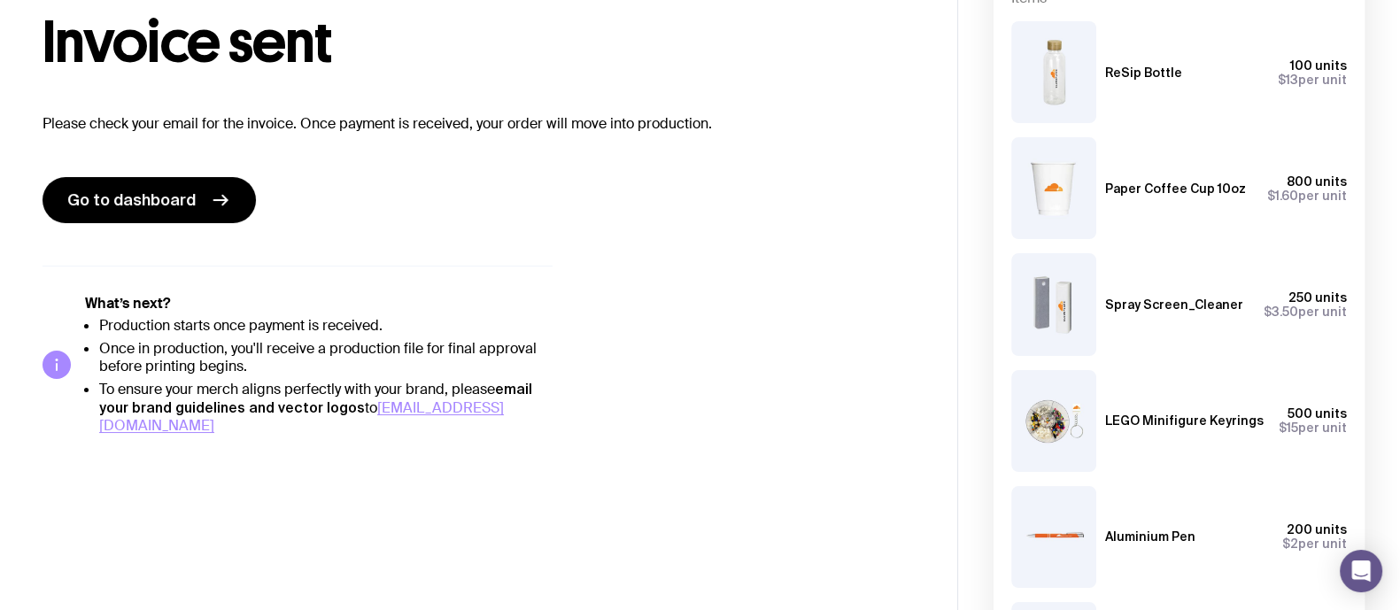
scroll to position [221, 0]
